Goal: Information Seeking & Learning: Learn about a topic

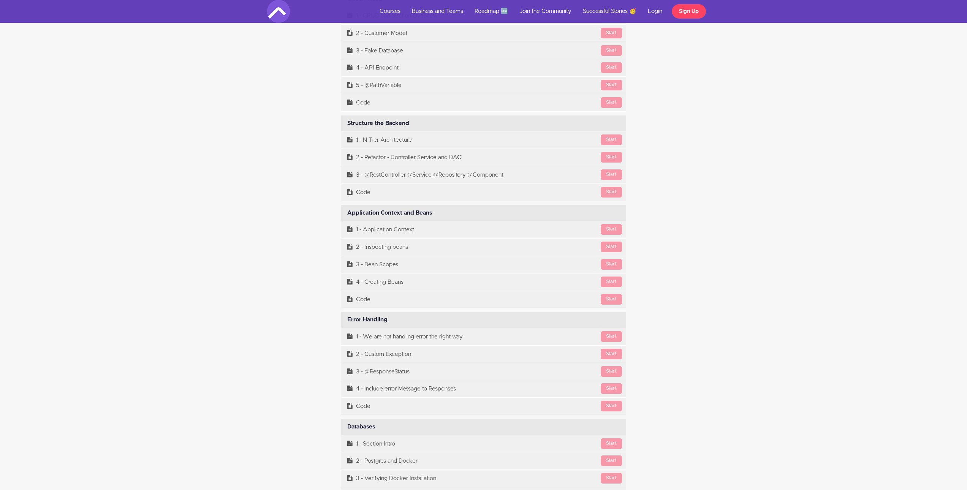
scroll to position [4263, 0]
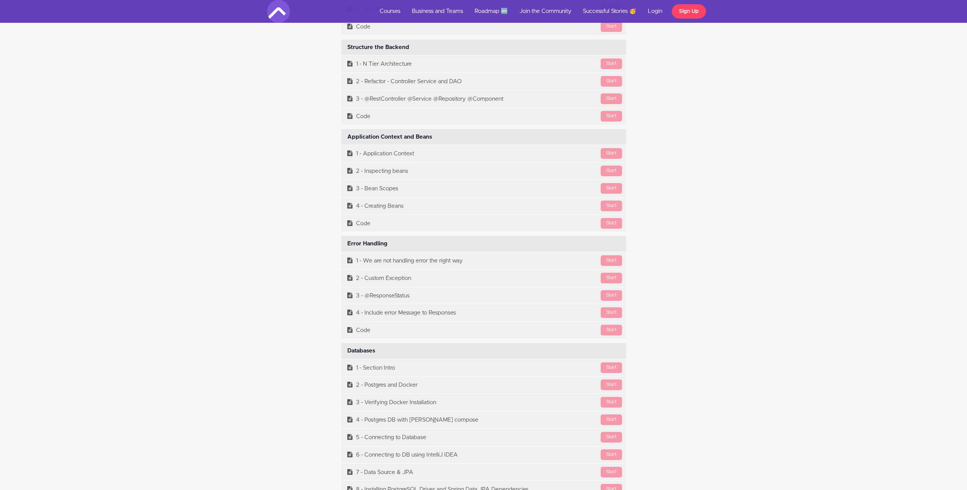
drag, startPoint x: 381, startPoint y: 350, endPoint x: 341, endPoint y: 350, distance: 39.5
click at [341, 350] on div "Databases Available in days days after you enroll" at bounding box center [483, 351] width 285 height 16
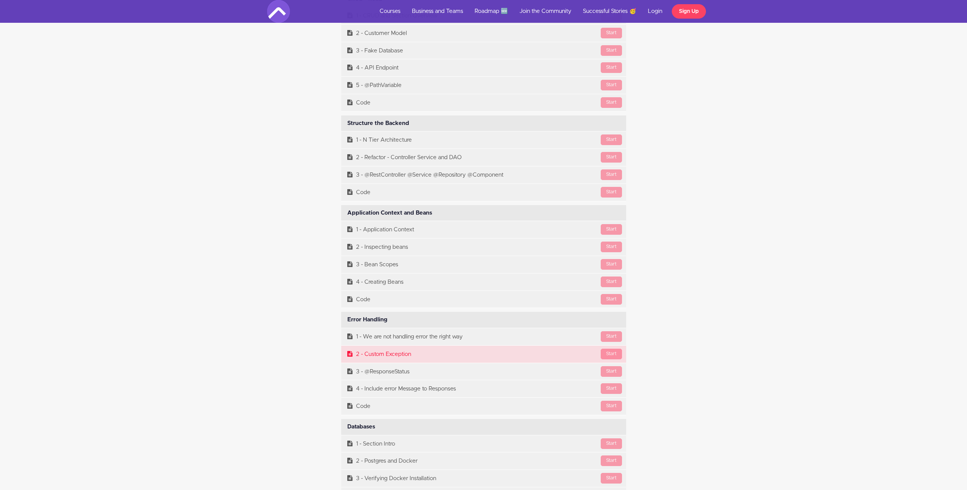
scroll to position [4301, 0]
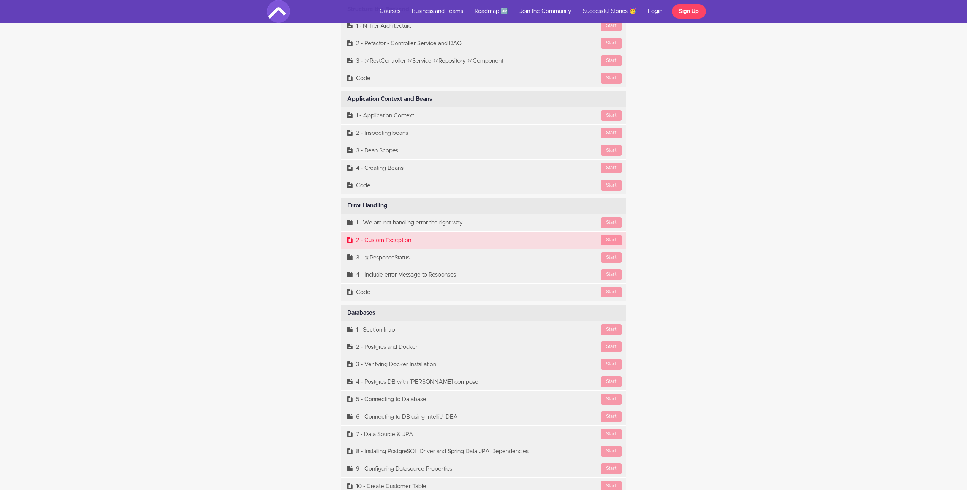
copy div "Databases"
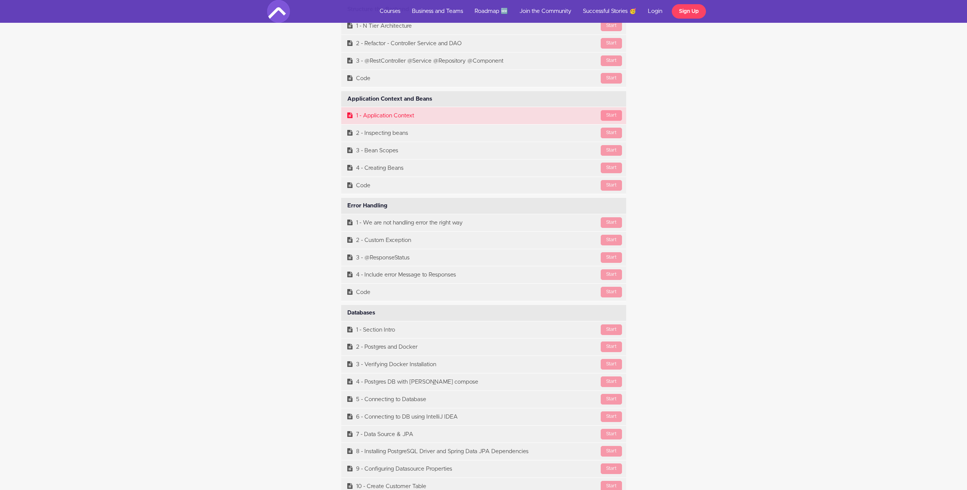
scroll to position [4263, 0]
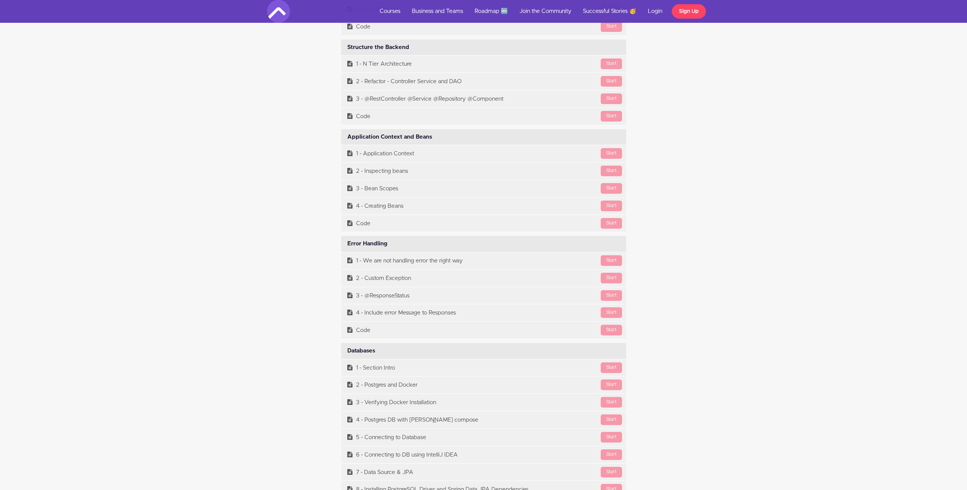
drag, startPoint x: 435, startPoint y: 138, endPoint x: 344, endPoint y: 136, distance: 91.3
click at [344, 136] on div "Application Context and Beans Available in days days after you enroll" at bounding box center [483, 137] width 285 height 16
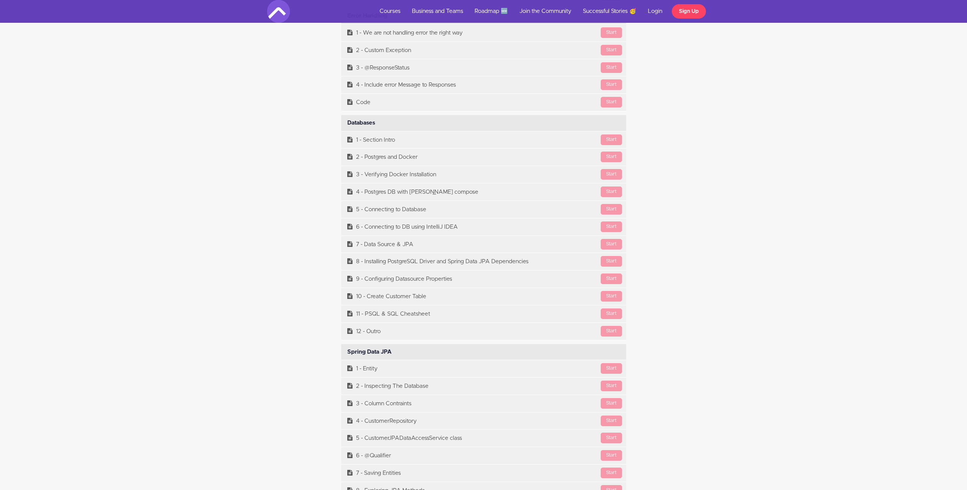
scroll to position [4920, 0]
